Goal: Information Seeking & Learning: Find specific fact

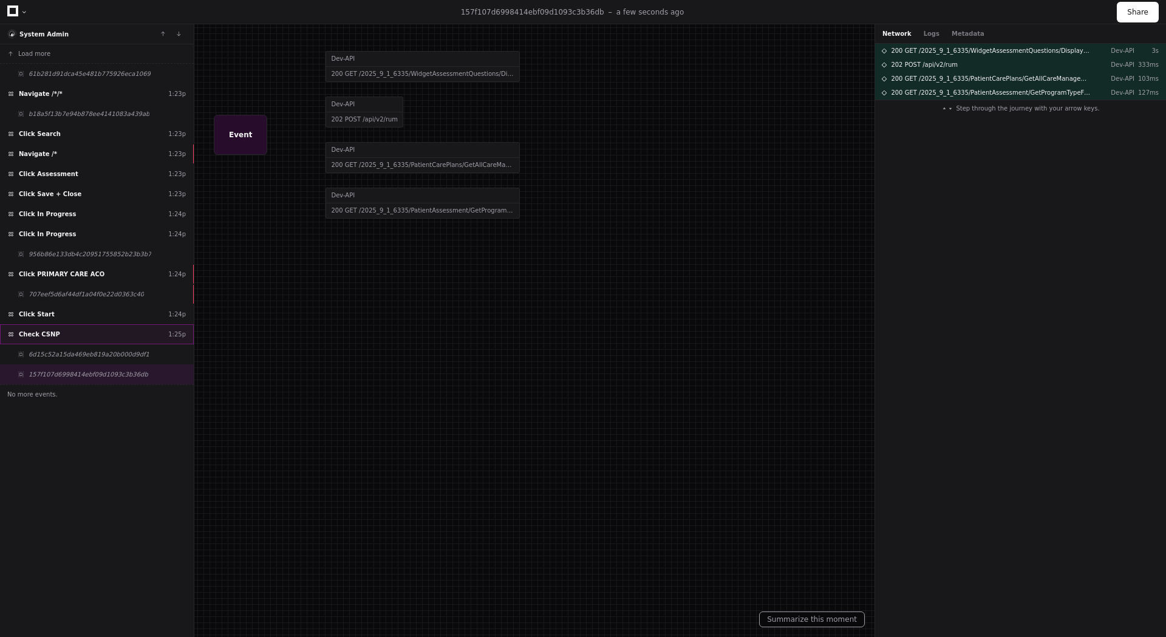
click at [61, 331] on div "Check CSNP 1:25p" at bounding box center [97, 334] width 194 height 20
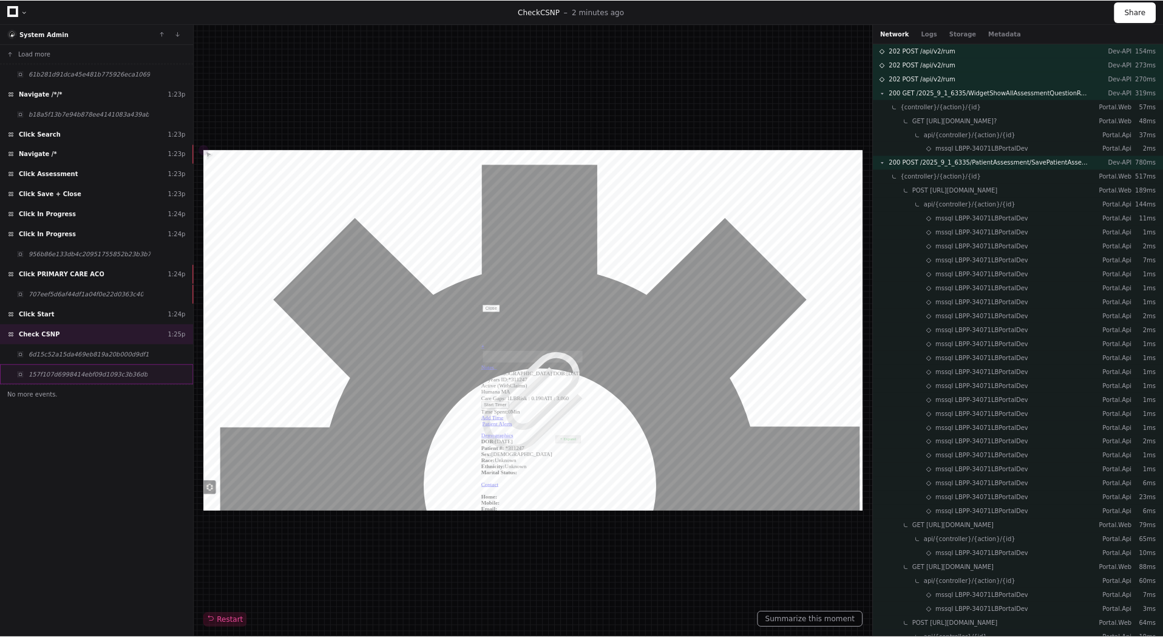
scroll to position [364, 0]
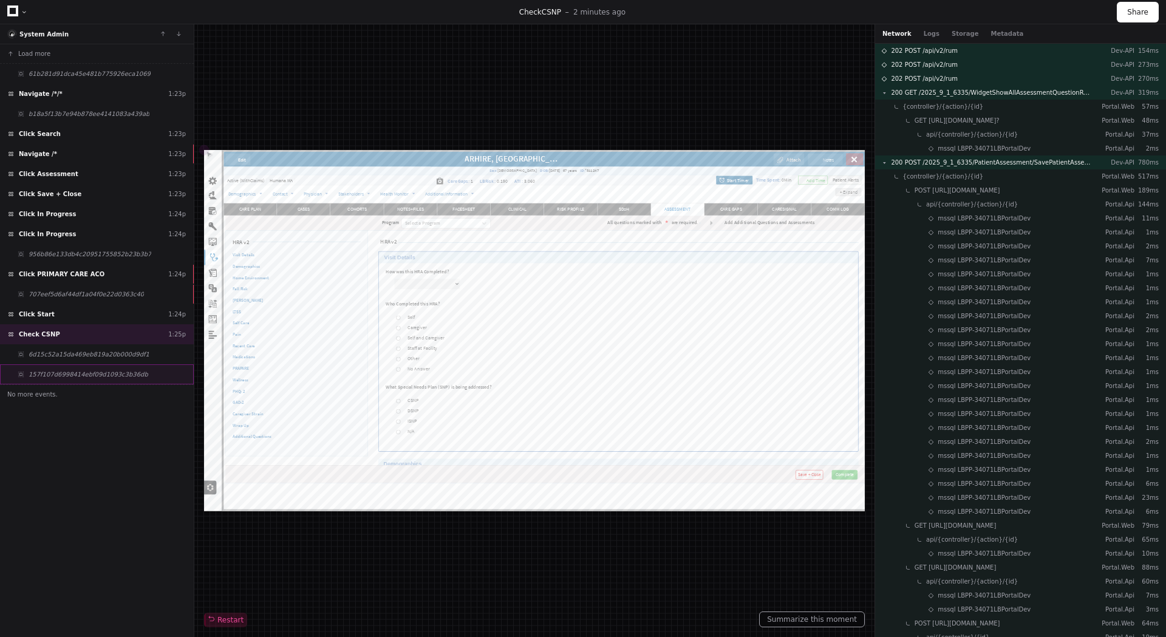
click at [80, 375] on span "157f107d6998414ebf09d1093c3b36db" at bounding box center [89, 374] width 120 height 9
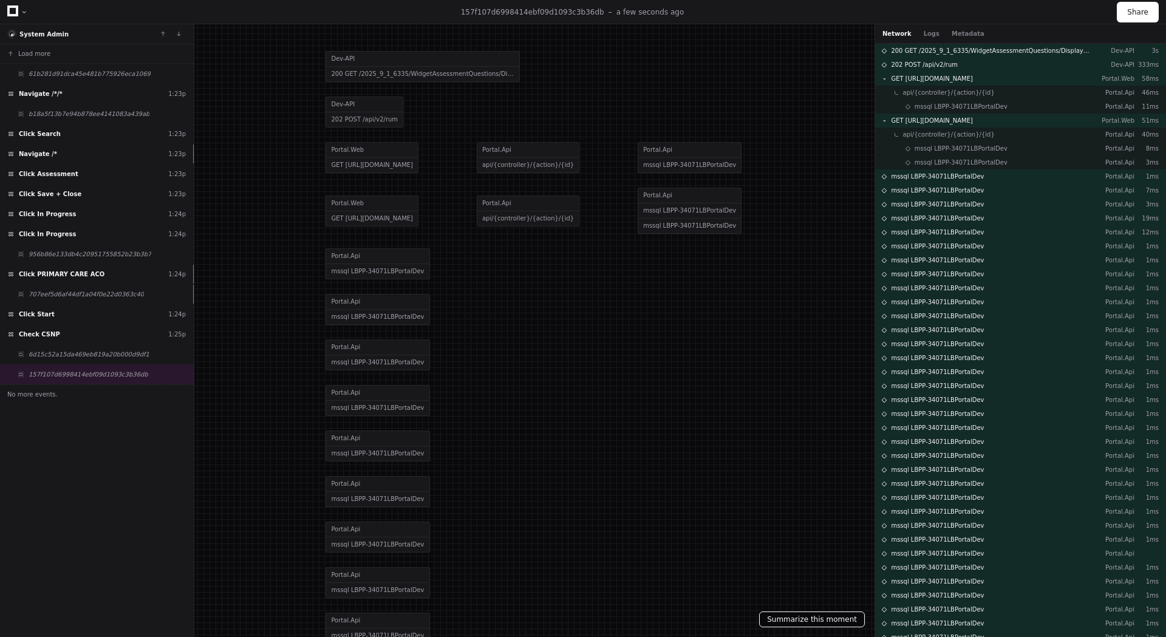
click at [781, 622] on button "Summarize this moment" at bounding box center [812, 619] width 106 height 16
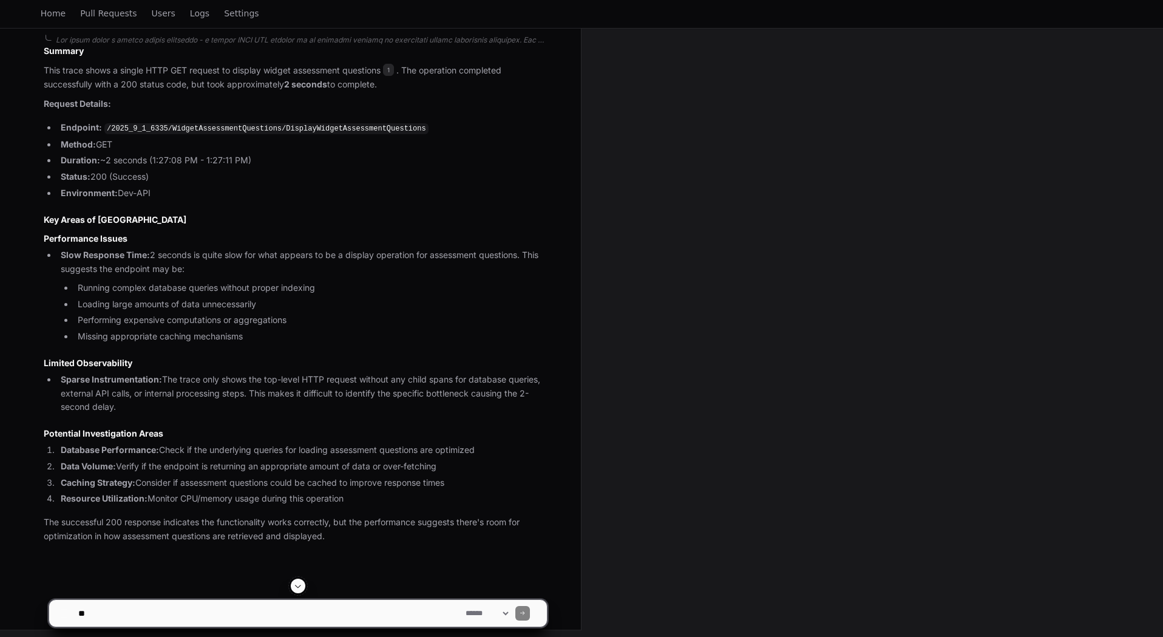
scroll to position [403, 0]
click at [333, 125] on code "/2025_9_1_6335/WidgetAssessmentQuestions/DisplayWidgetAssessmentQuestions" at bounding box center [266, 126] width 324 height 11
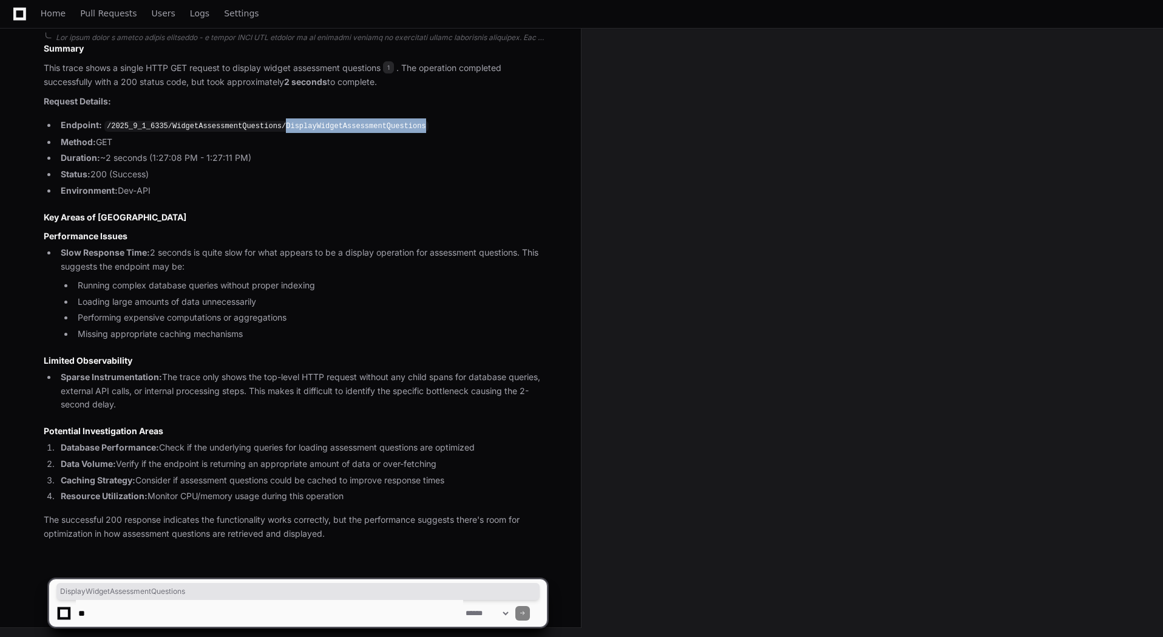
click at [333, 125] on code "/2025_9_1_6335/WidgetAssessmentQuestions/DisplayWidgetAssessmentQuestions" at bounding box center [266, 126] width 324 height 11
copy code "DisplayWidgetAssessmentQuestions"
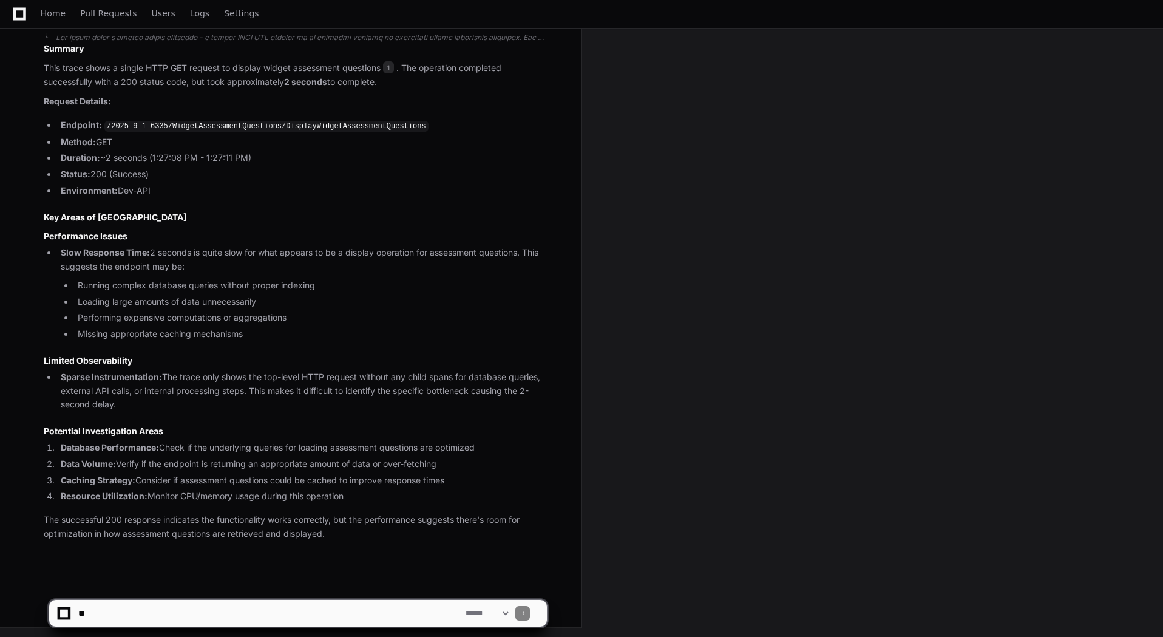
click at [180, 613] on textarea at bounding box center [269, 613] width 387 height 27
paste textarea "**********"
type textarea "**********"
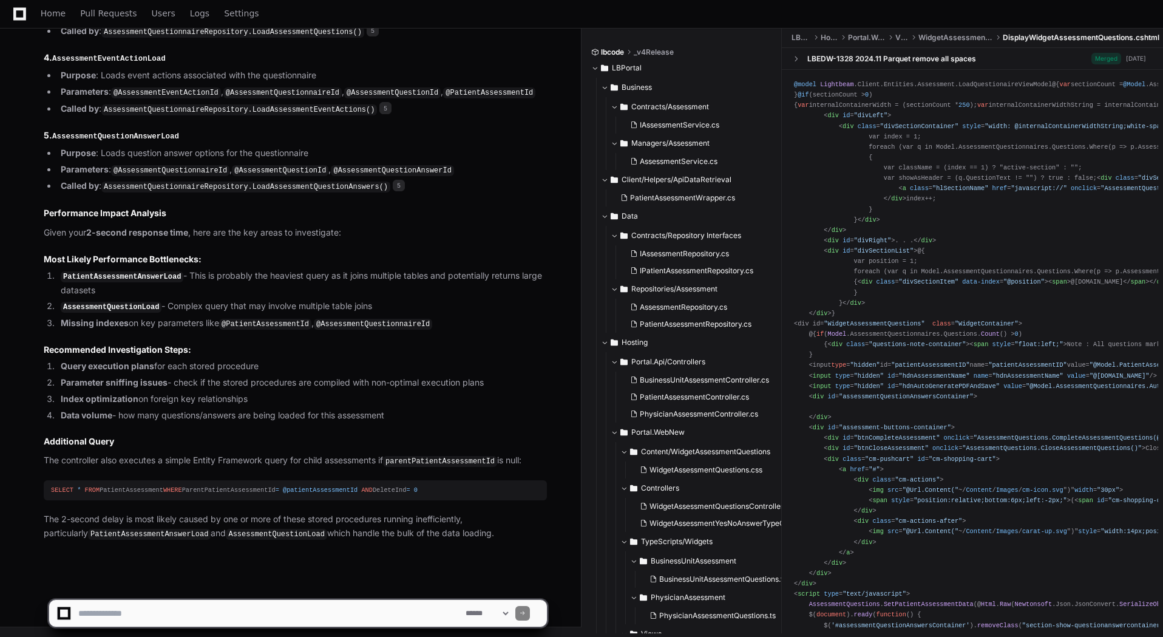
scroll to position [1745, 0]
click at [88, 534] on code "PatientAssessmentAnswerLoad" at bounding box center [149, 534] width 123 height 11
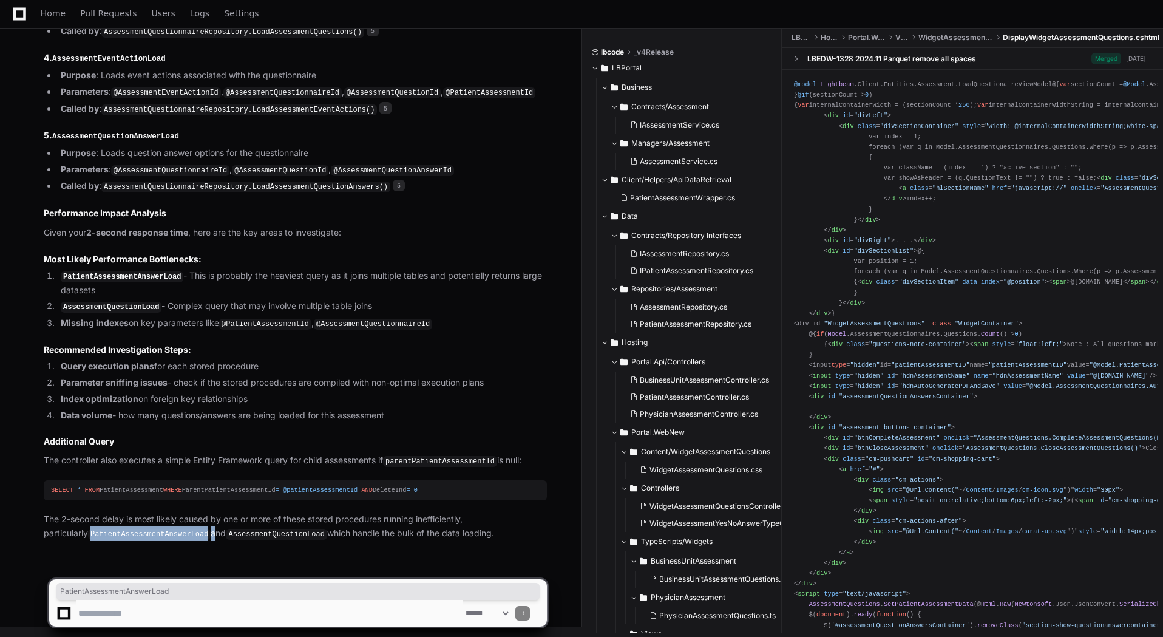
copy p "PatientAssessmentAnswerLoad"
click at [226, 534] on code "AssessmentQuestionLoad" at bounding box center [276, 534] width 101 height 11
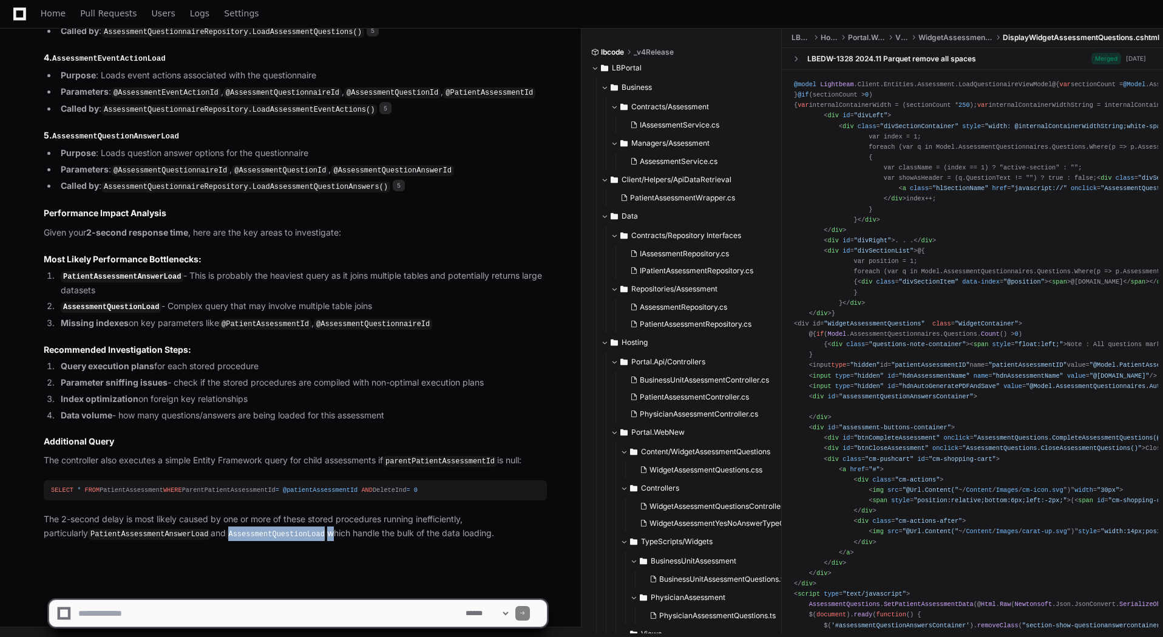
click at [226, 534] on code "AssessmentQuestionLoad" at bounding box center [276, 534] width 101 height 11
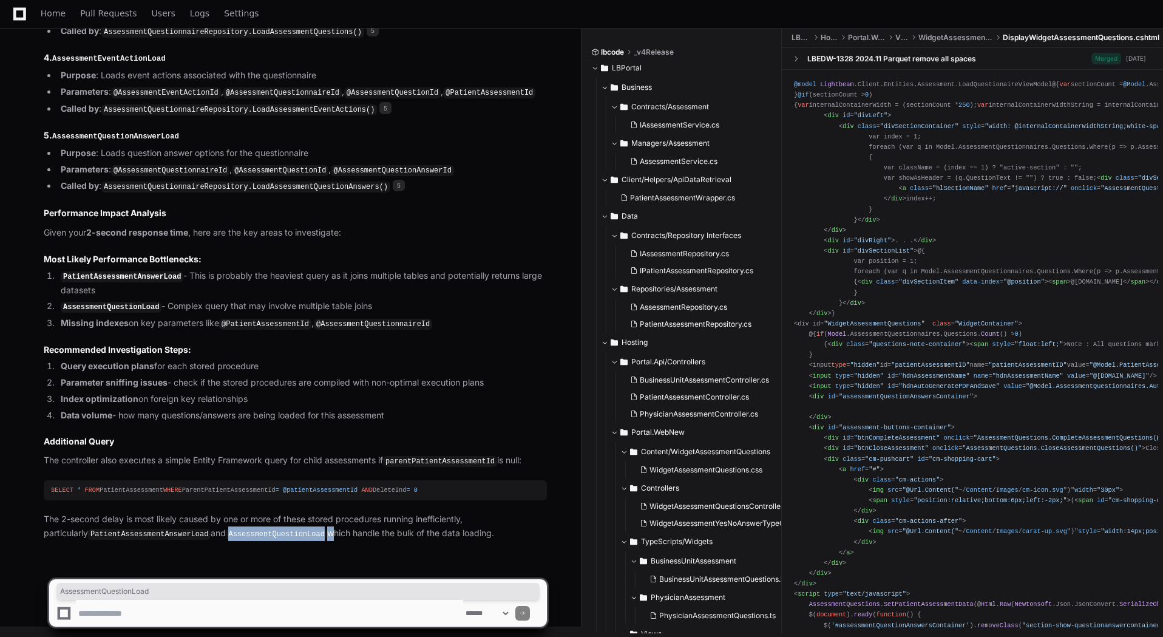
copy p "AssessmentQuestionLoad"
